Goal: Browse casually

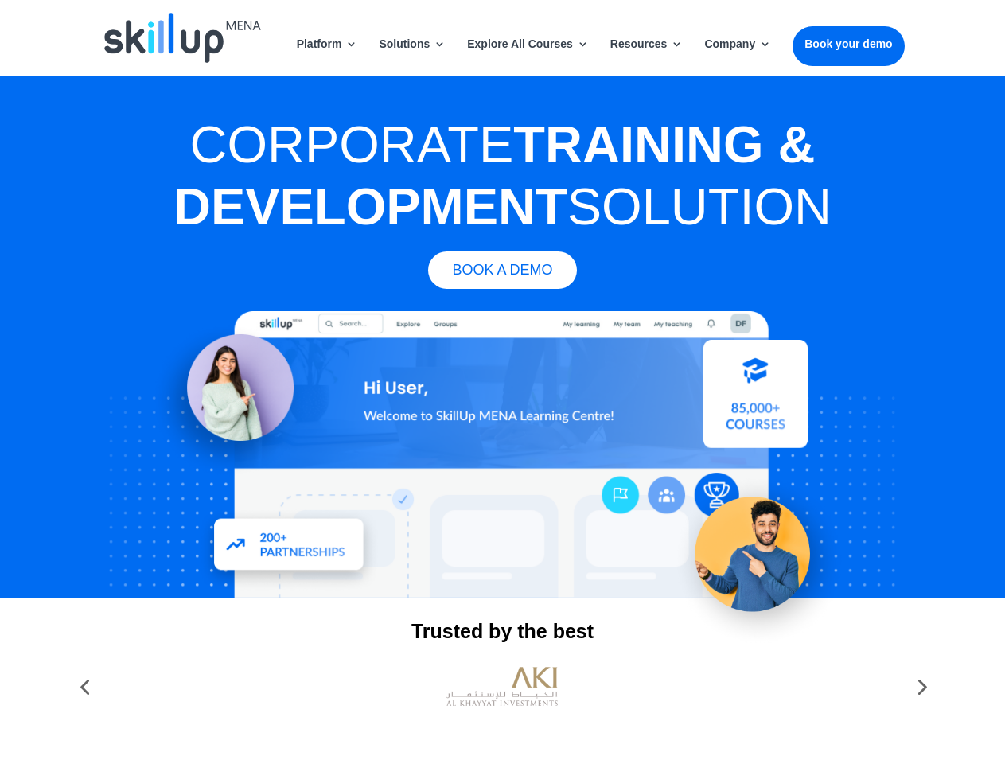
click at [502, 382] on div at bounding box center [502, 454] width 804 height 286
click at [412, 56] on link "Solutions" at bounding box center [412, 56] width 67 height 37
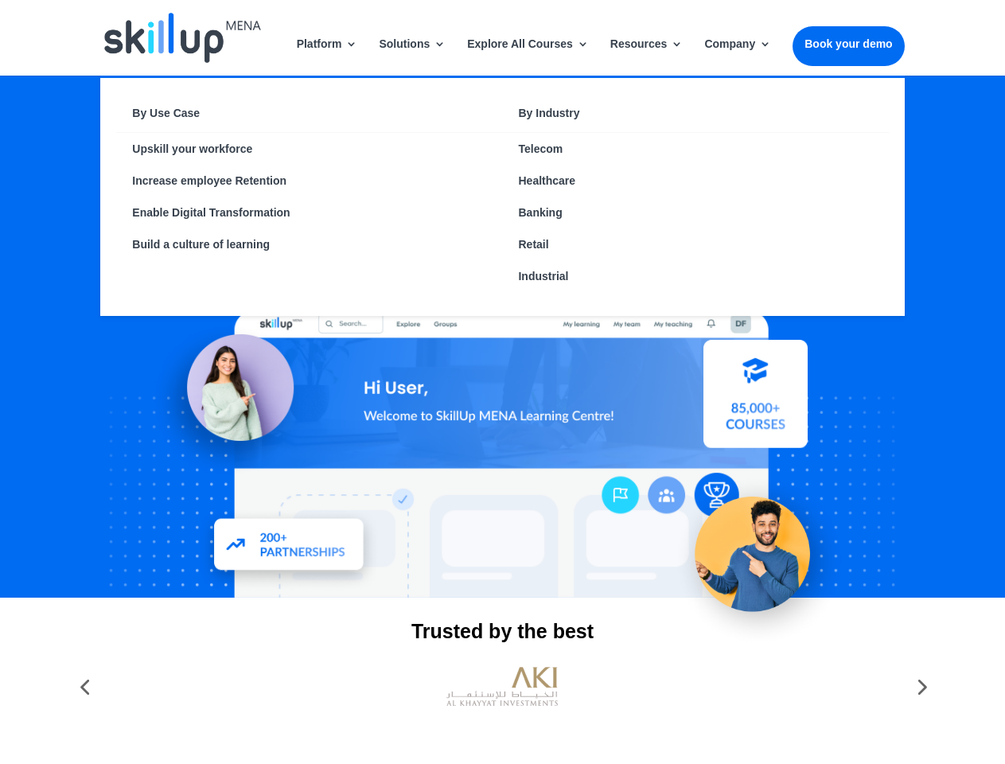
click at [527, 56] on link "Explore All Courses" at bounding box center [528, 56] width 122 height 37
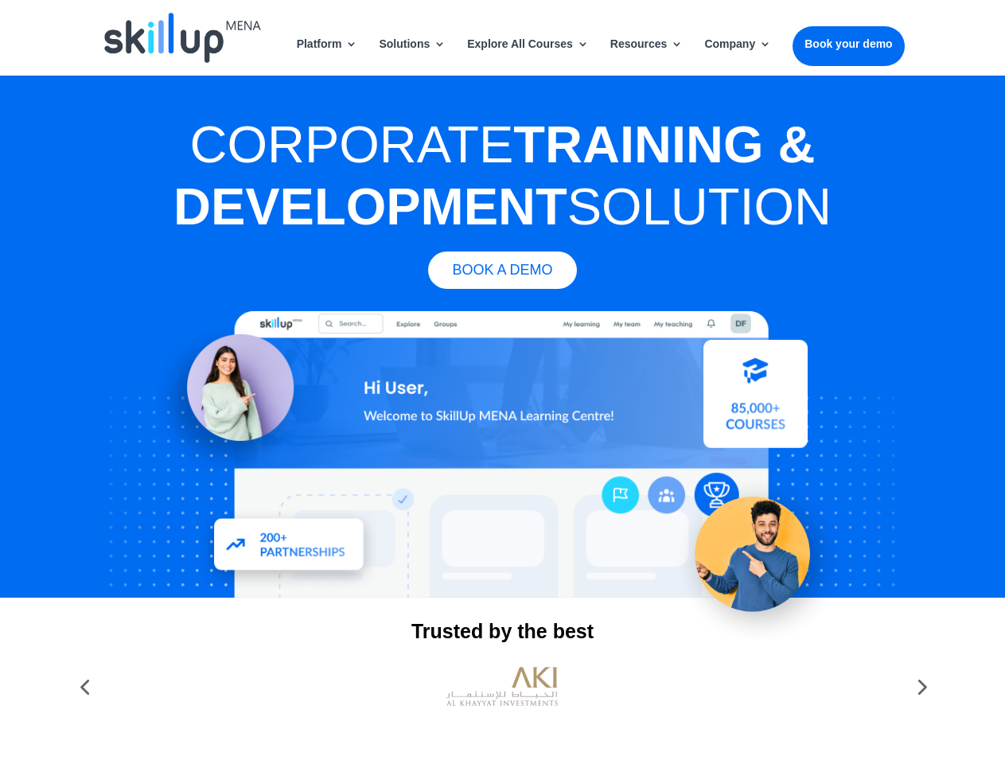
click at [647, 56] on link "Resources" at bounding box center [646, 56] width 73 height 37
click at [738, 56] on link "Company" at bounding box center [737, 56] width 67 height 37
click at [502, 687] on img at bounding box center [501, 687] width 111 height 56
